Goal: Check status: Check status

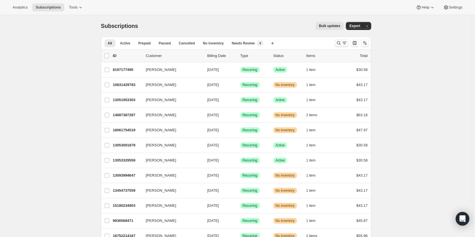
click at [344, 46] on button "Search and filter results" at bounding box center [342, 43] width 14 height 8
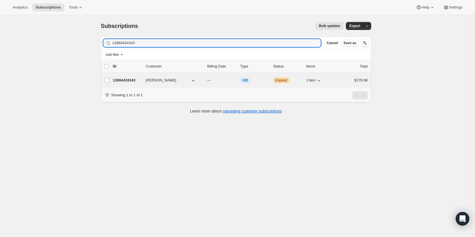
type input "13884424343"
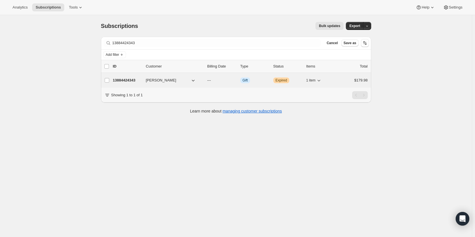
click at [138, 83] on p "13884424343" at bounding box center [127, 80] width 28 height 6
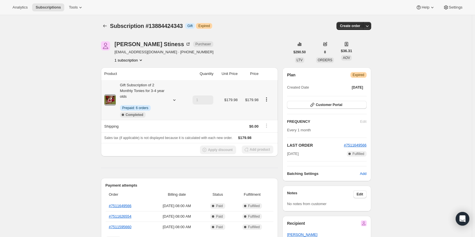
click at [173, 98] on icon at bounding box center [175, 100] width 6 height 6
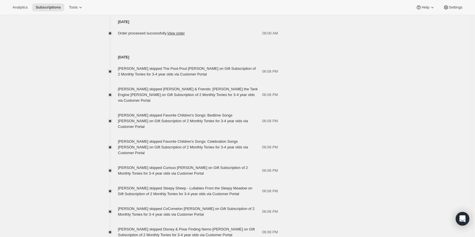
scroll to position [494, 0]
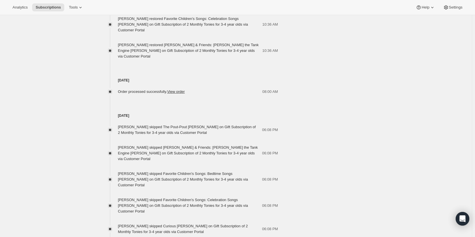
click at [364, 112] on div "[PERSON_NAME] Purchaser [EMAIL_ADDRESS][DOMAIN_NAME] · [PHONE_NUMBER] 1 subscri…" at bounding box center [234, 44] width 275 height 1013
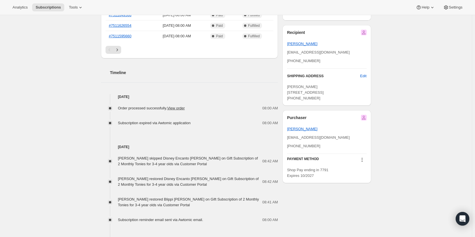
scroll to position [124, 0]
